Goal: Register for event/course

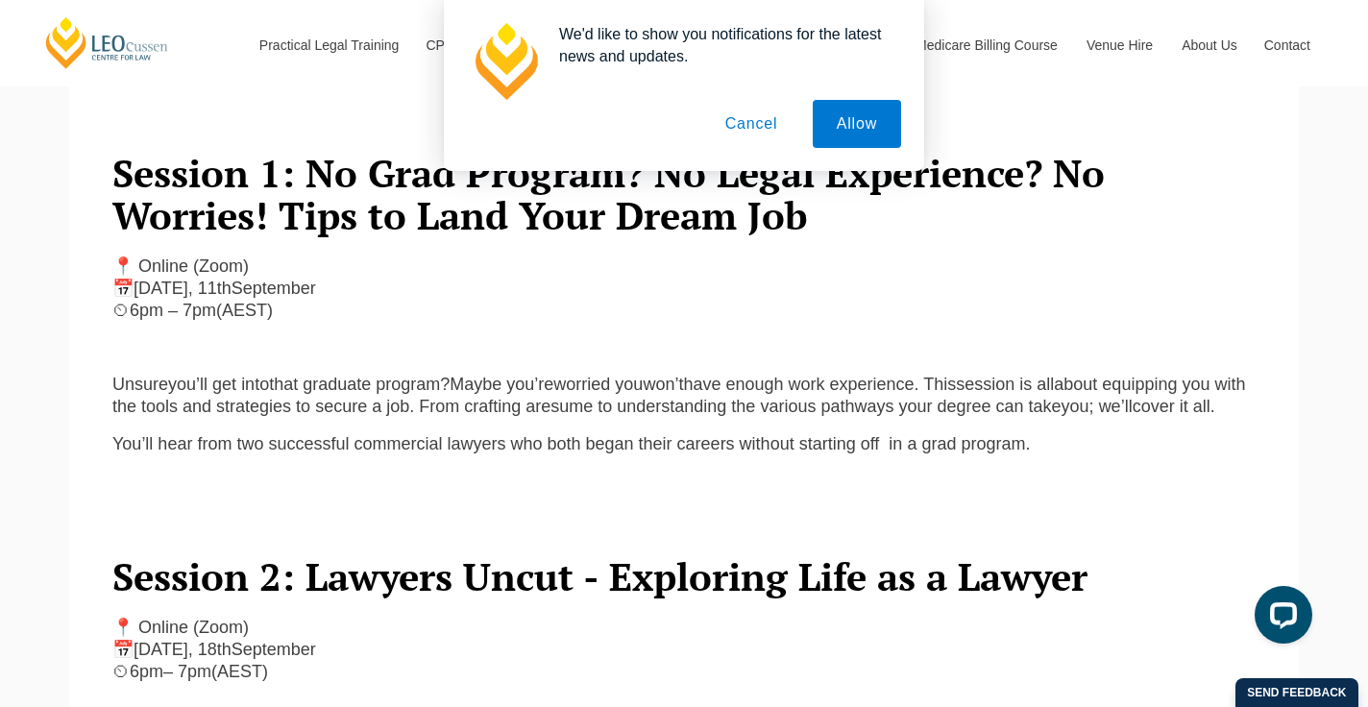
click at [751, 124] on button "Cancel" at bounding box center [751, 124] width 101 height 48
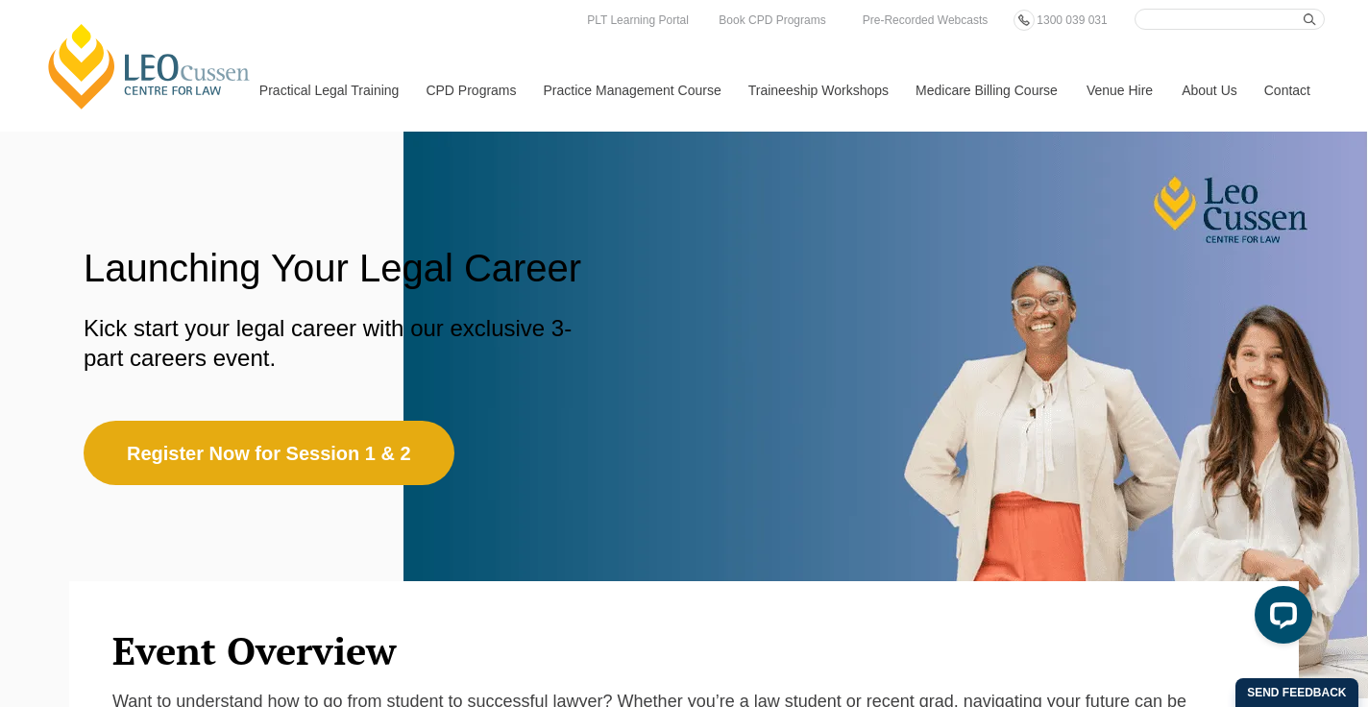
scroll to position [98, 0]
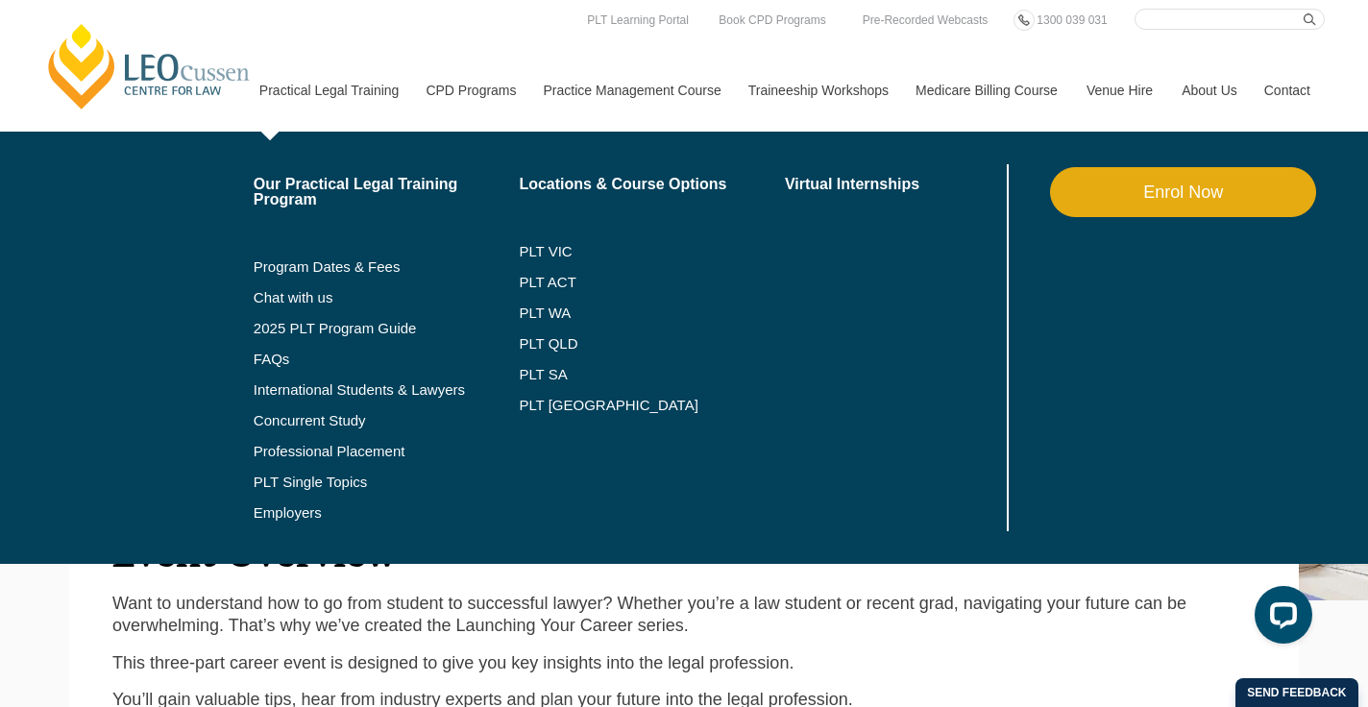
click at [312, 90] on link "Practical Legal Training" at bounding box center [328, 90] width 167 height 83
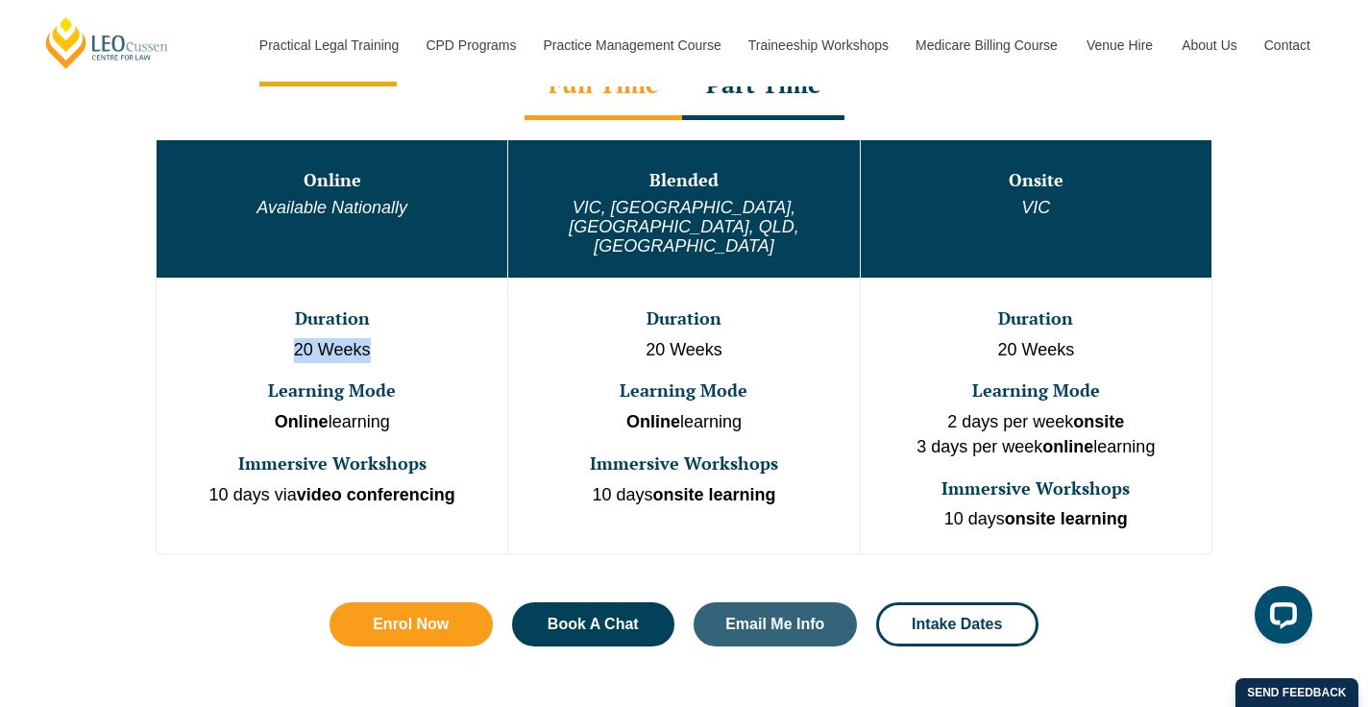
drag, startPoint x: 297, startPoint y: 309, endPoint x: 416, endPoint y: 315, distance: 119.2
click at [418, 338] on p "20 Weeks" at bounding box center [331, 350] width 347 height 25
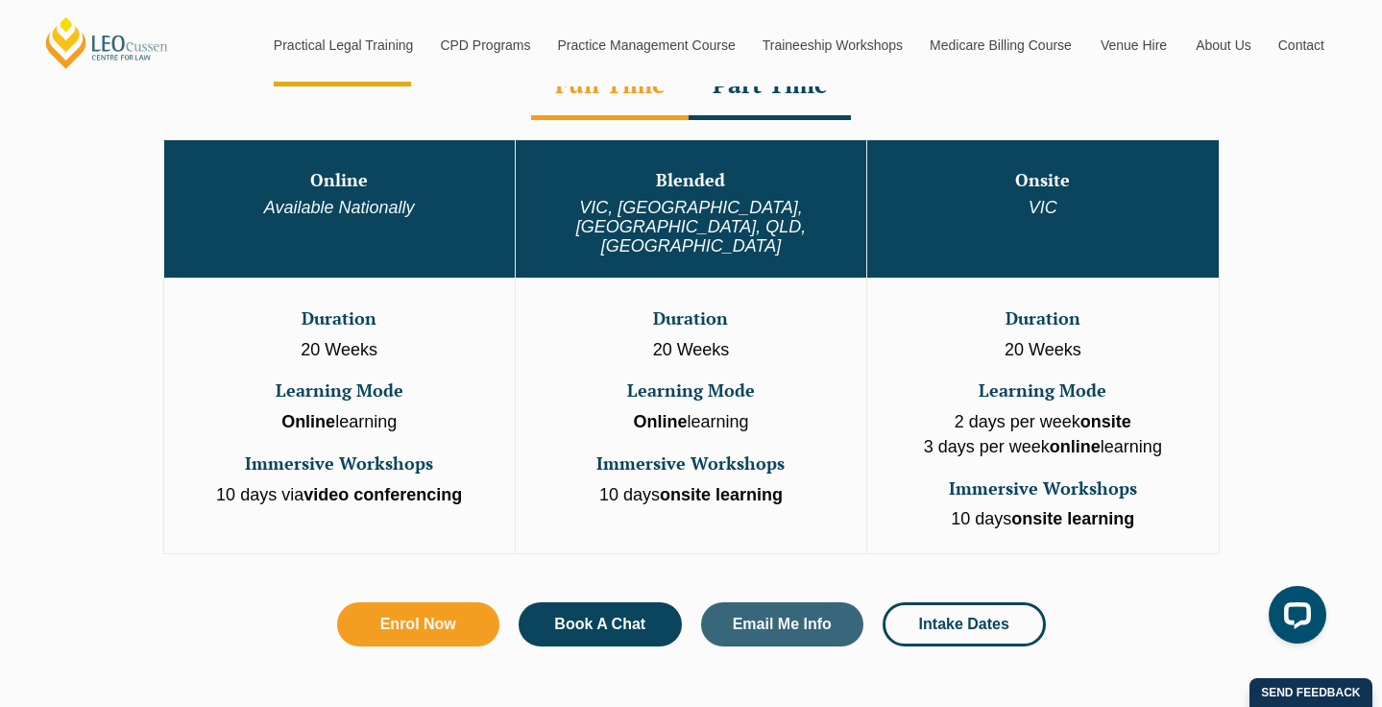
click at [415, 315] on div "Your Legal Career Pack Want to feel confident about what comes after your law d…" at bounding box center [691, 353] width 1382 height 707
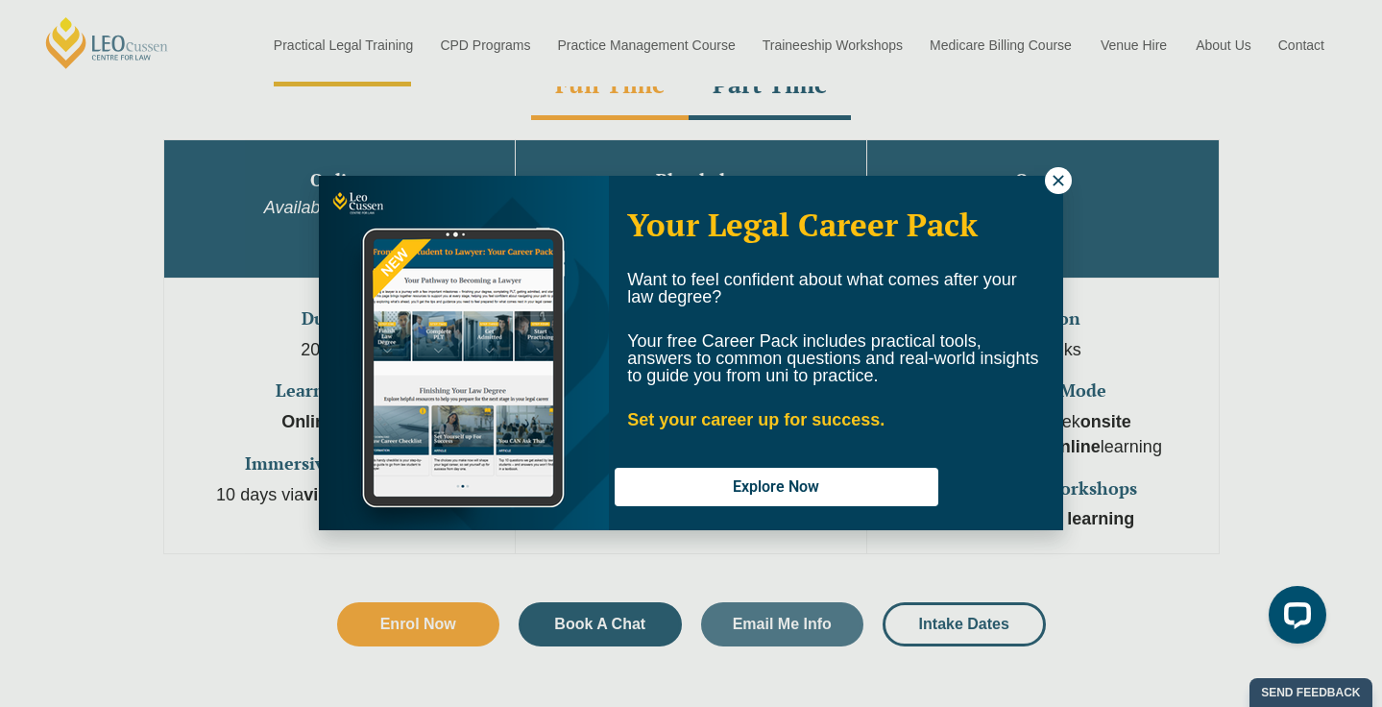
click at [1061, 178] on icon at bounding box center [1058, 180] width 11 height 11
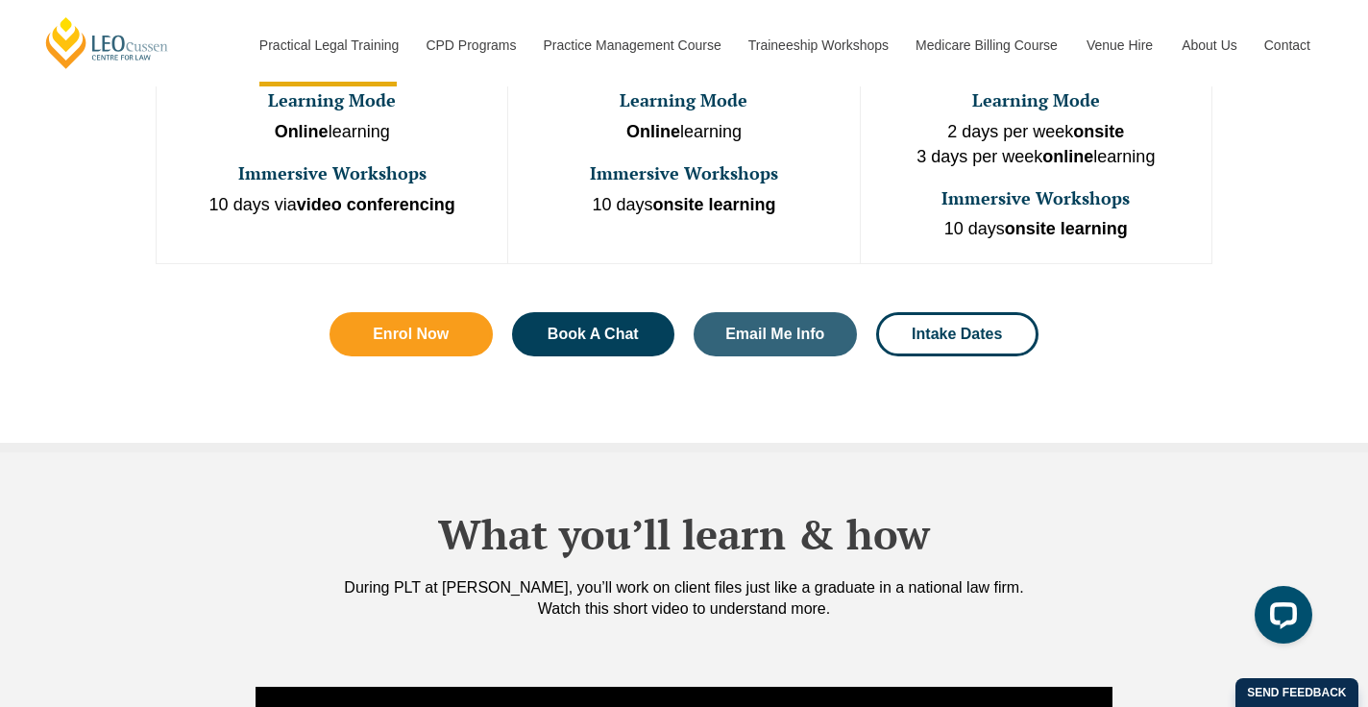
scroll to position [1157, 0]
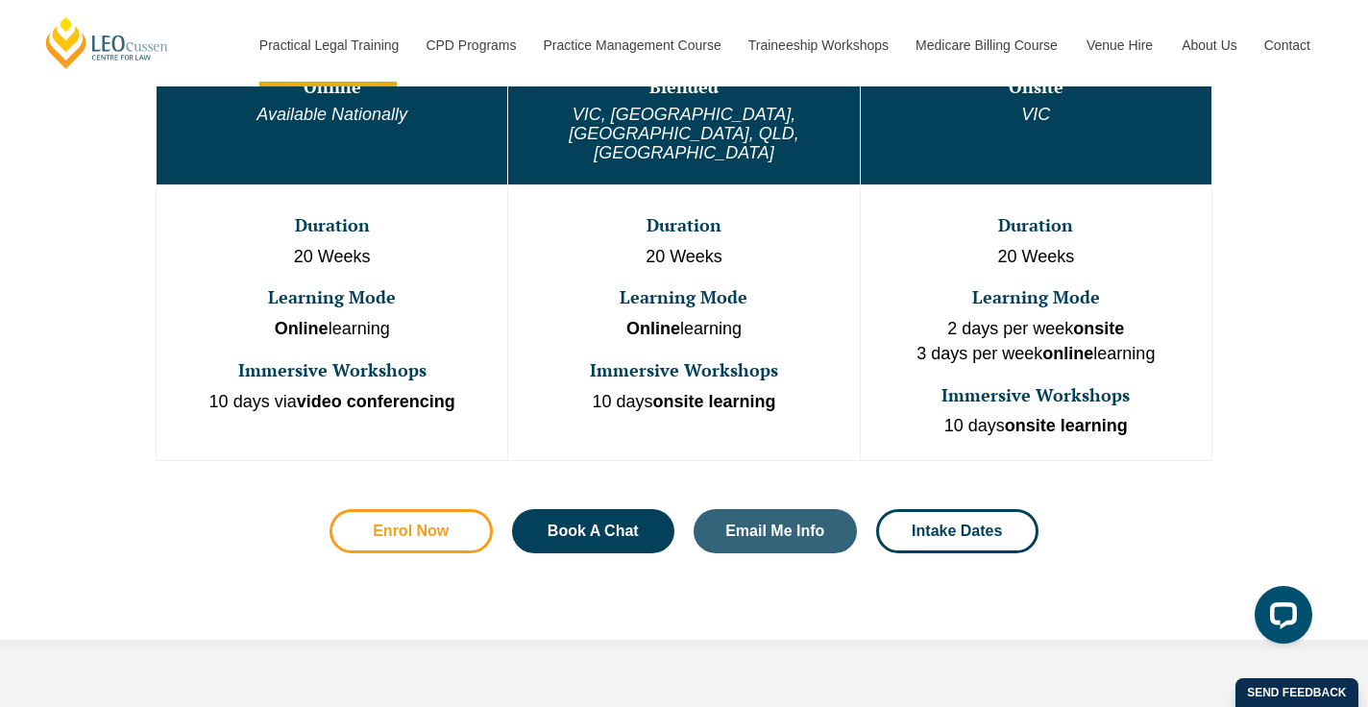
click at [421, 509] on link "Enrol Now" at bounding box center [410, 531] width 163 height 44
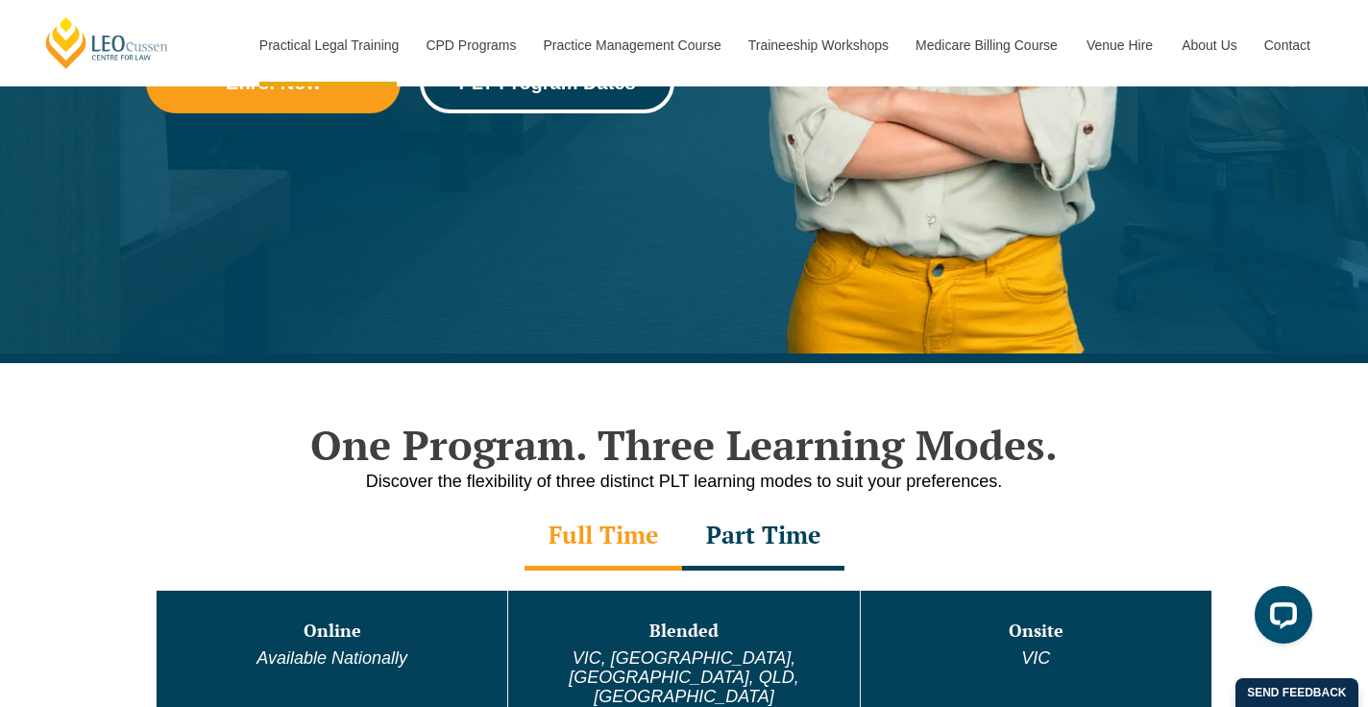
scroll to position [325, 0]
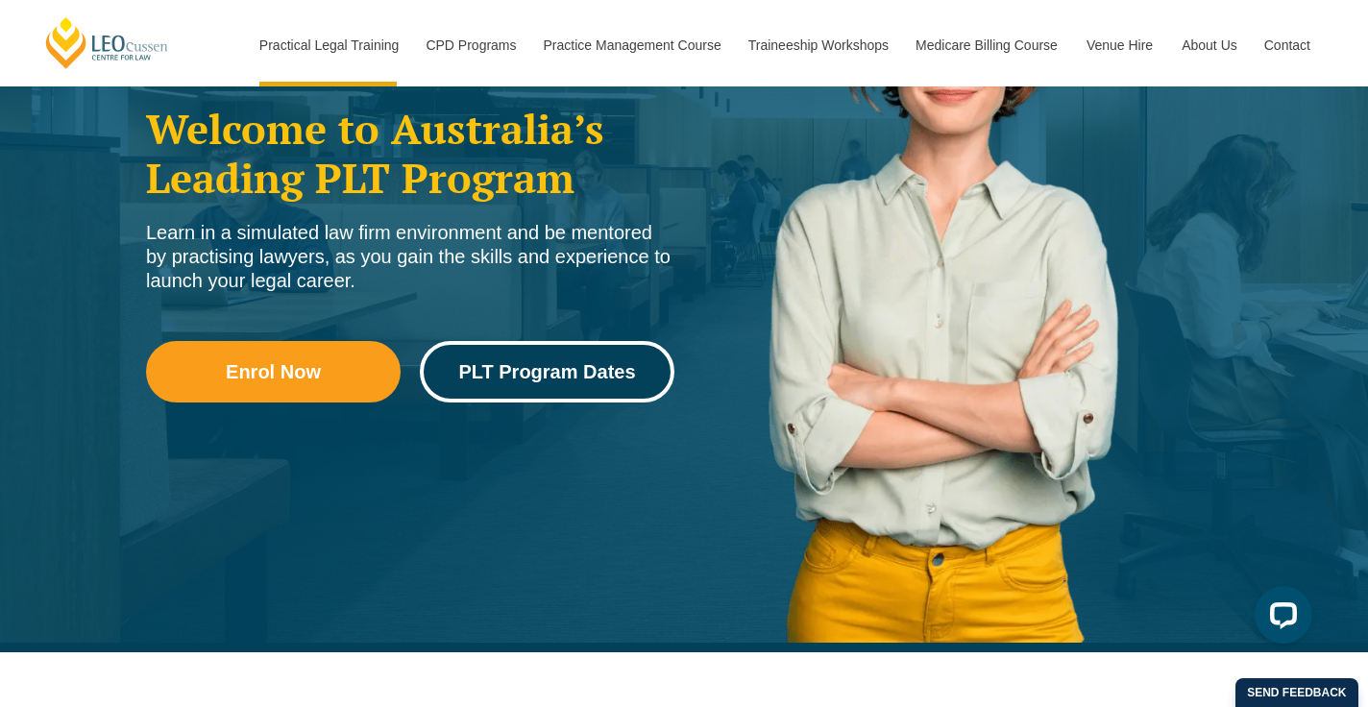
click at [584, 377] on span "PLT Program Dates" at bounding box center [546, 371] width 177 height 19
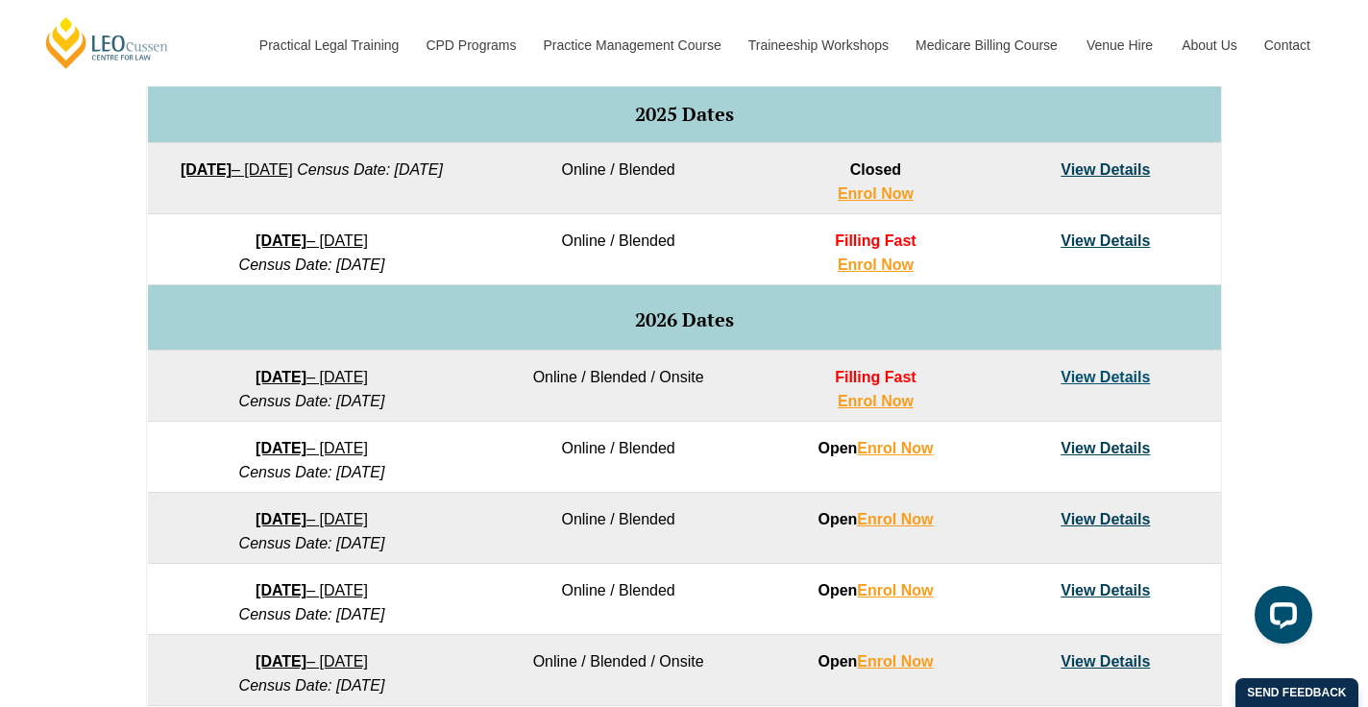
drag, startPoint x: 1103, startPoint y: 173, endPoint x: 1083, endPoint y: 156, distance: 25.8
click at [1090, 163] on link "View Details" at bounding box center [1104, 169] width 89 height 16
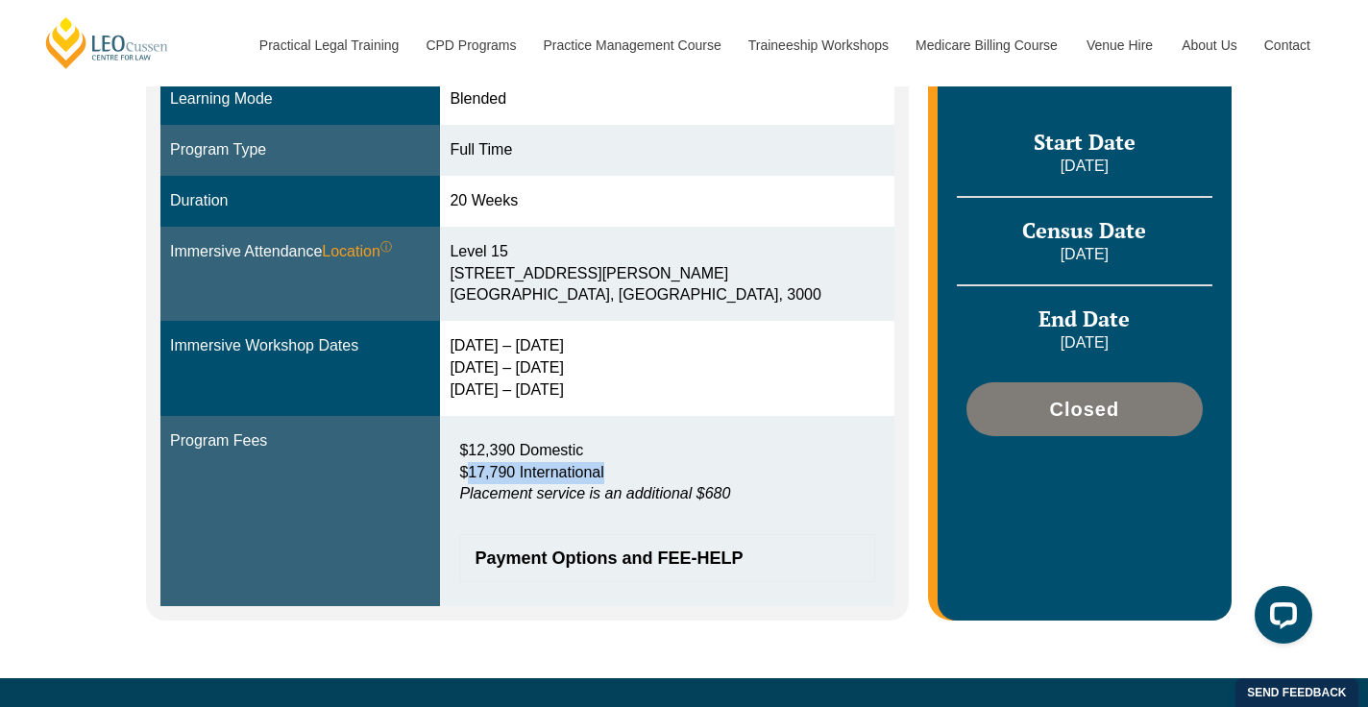
drag, startPoint x: 497, startPoint y: 464, endPoint x: 691, endPoint y: 470, distance: 194.1
click at [691, 470] on p "$12,390 Domestic $17,790 International Placement service is an additional $680" at bounding box center [666, 473] width 415 height 66
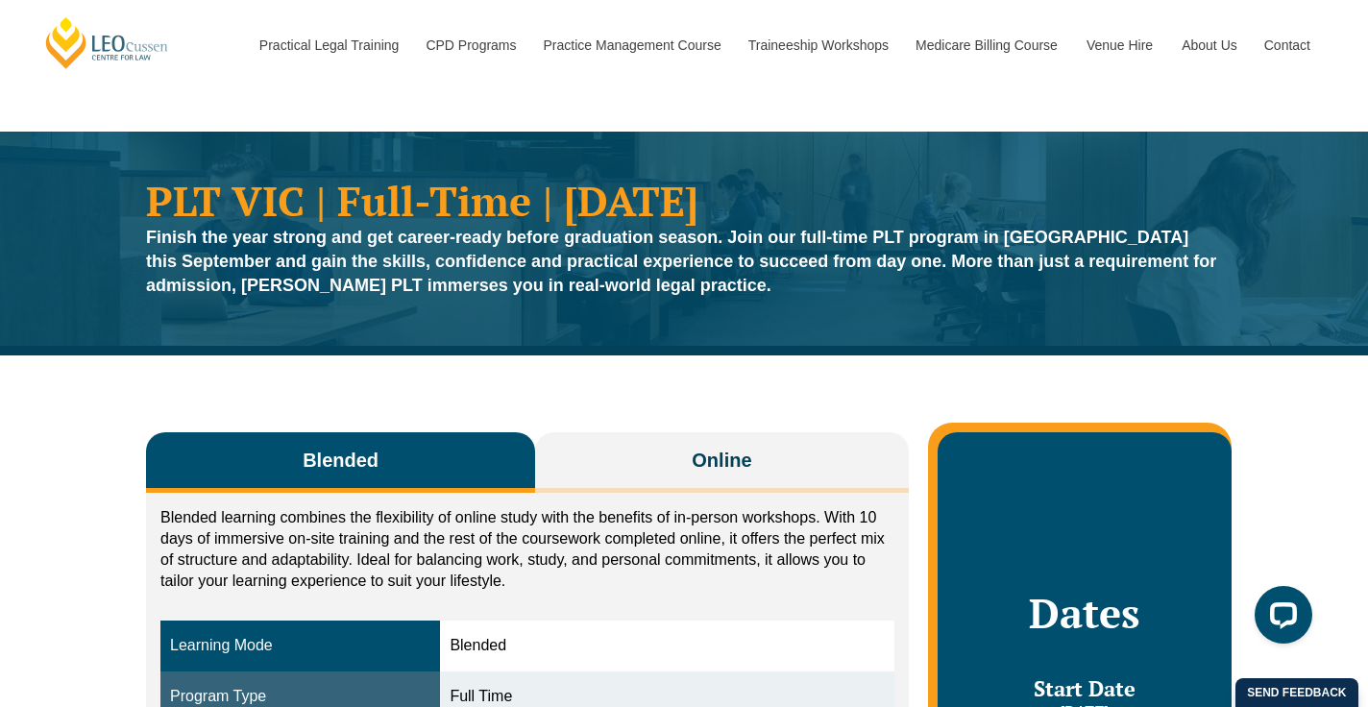
scroll to position [12, 0]
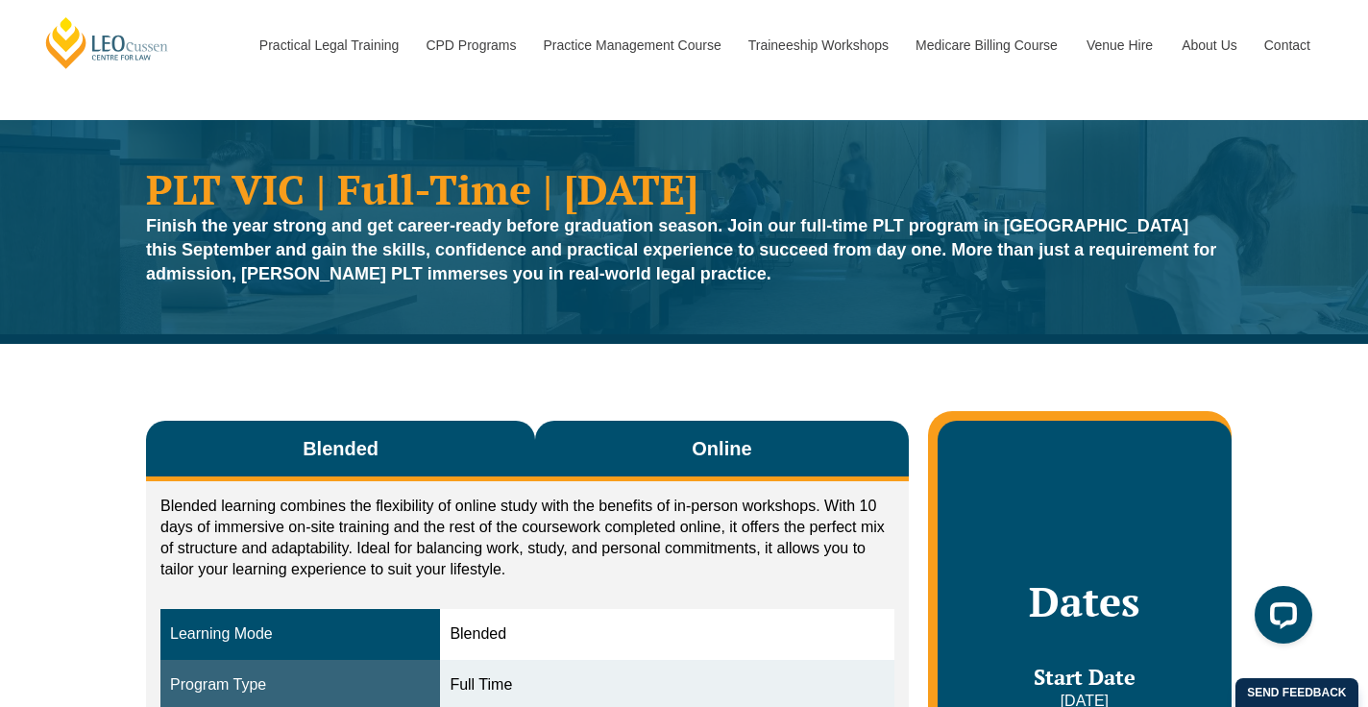
click at [732, 449] on span "Online" at bounding box center [722, 448] width 60 height 27
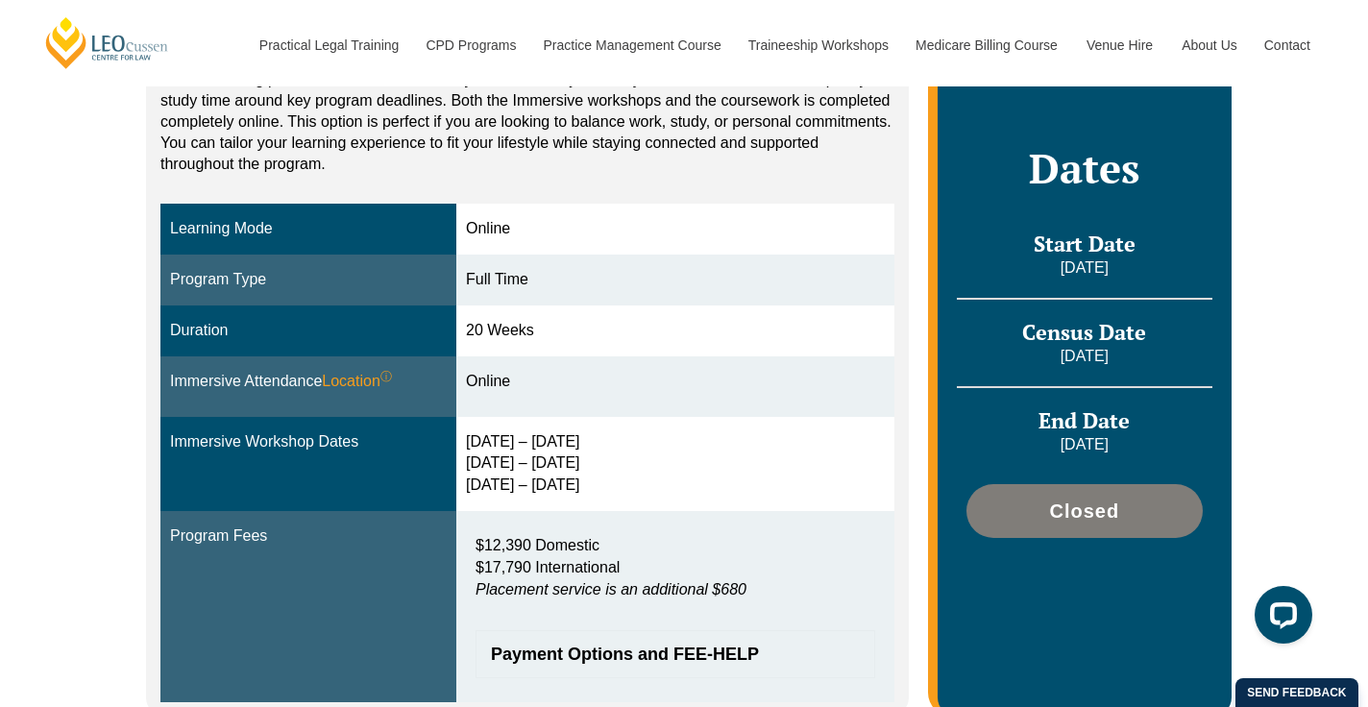
scroll to position [537, 0]
